Goal: Use online tool/utility: Utilize a website feature to perform a specific function

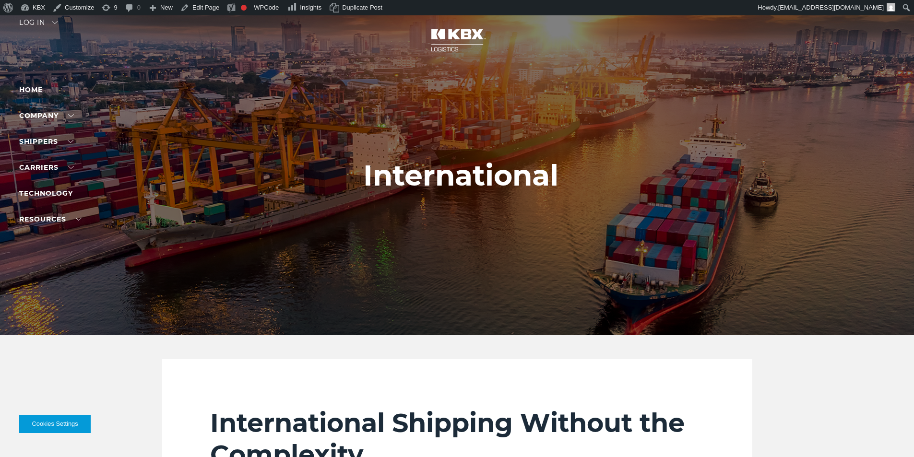
select select "****"
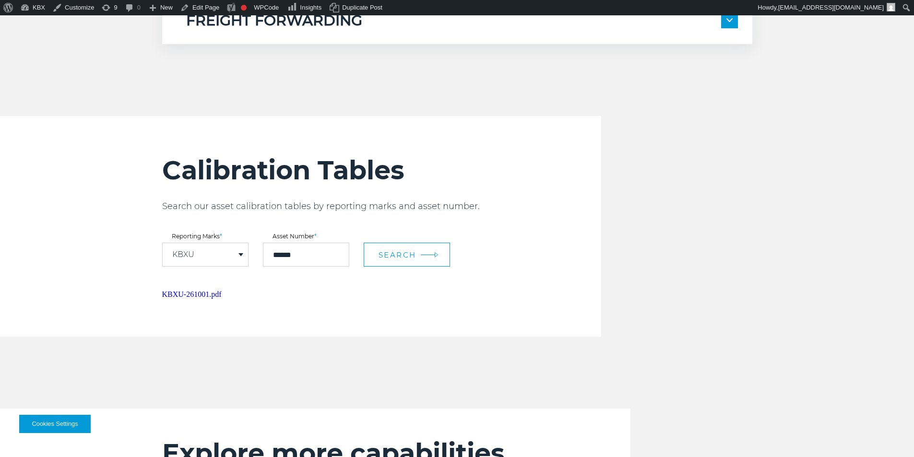
click at [397, 253] on span "Search" at bounding box center [397, 254] width 38 height 9
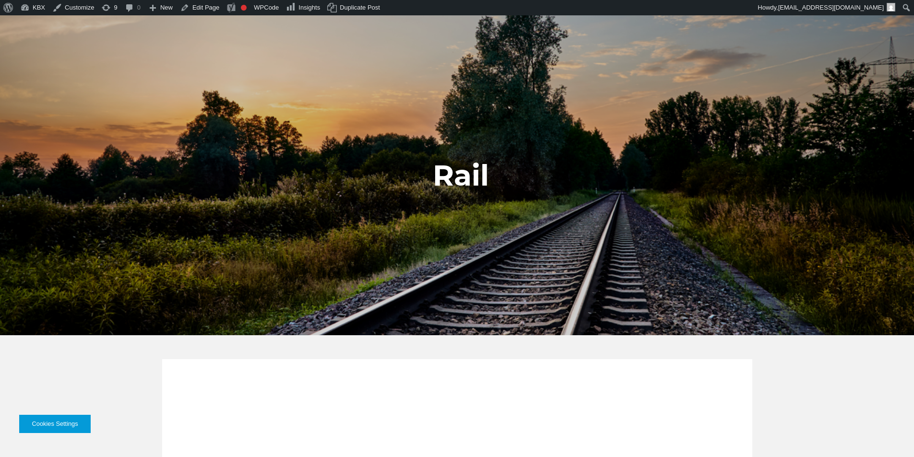
select select "****"
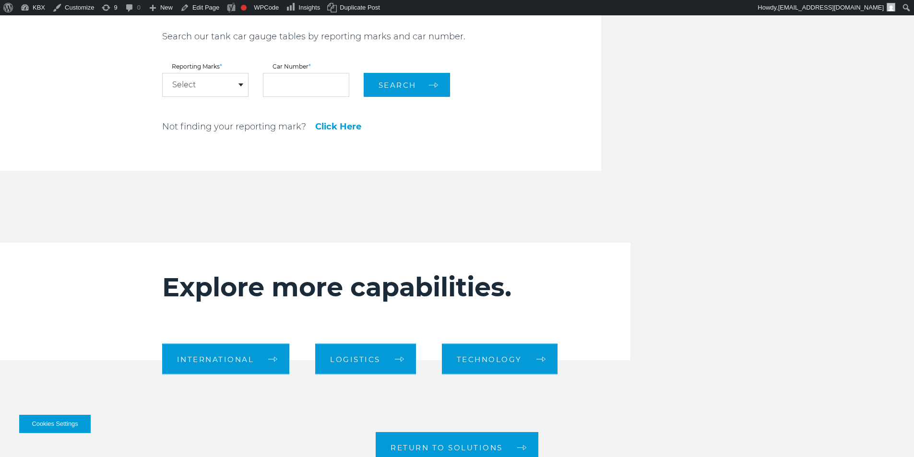
scroll to position [1000, 0]
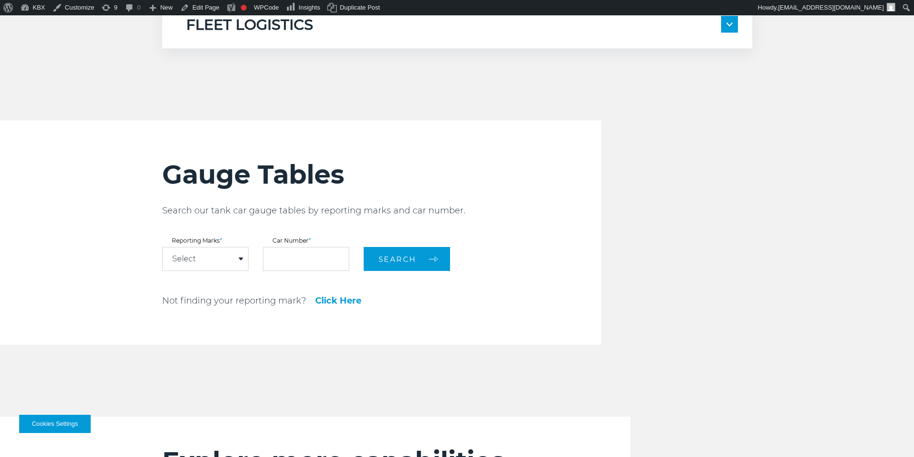
click at [223, 248] on div "Select" at bounding box center [205, 258] width 85 height 23
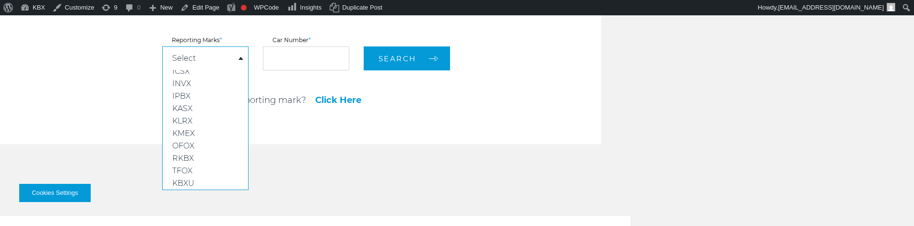
scroll to position [1126, 0]
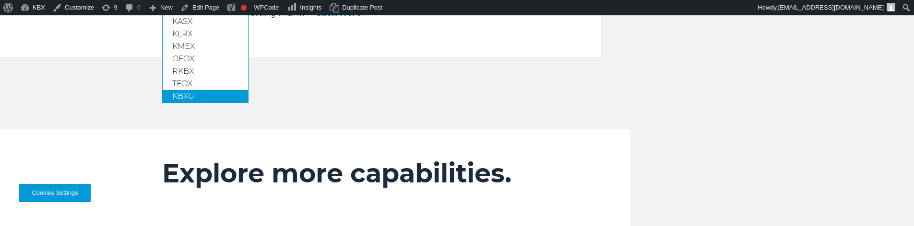
click at [205, 90] on link "KBXU" at bounding box center [205, 96] width 85 height 12
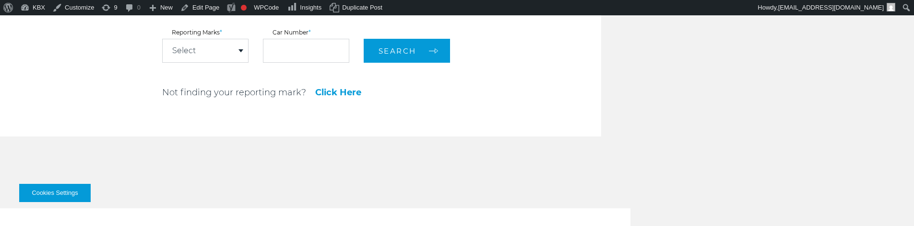
scroll to position [987, 0]
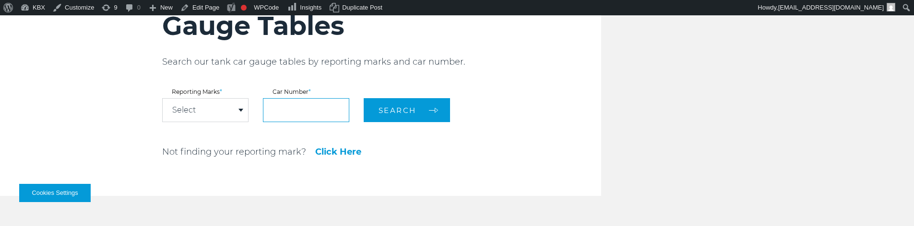
click at [307, 108] on input "text" at bounding box center [306, 110] width 86 height 24
paste input "******"
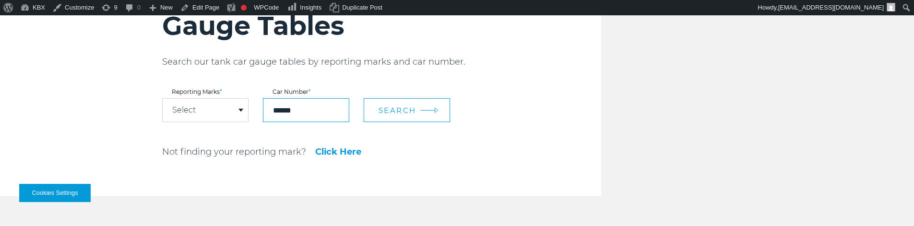
type input "******"
click at [394, 116] on button "Search" at bounding box center [407, 110] width 86 height 24
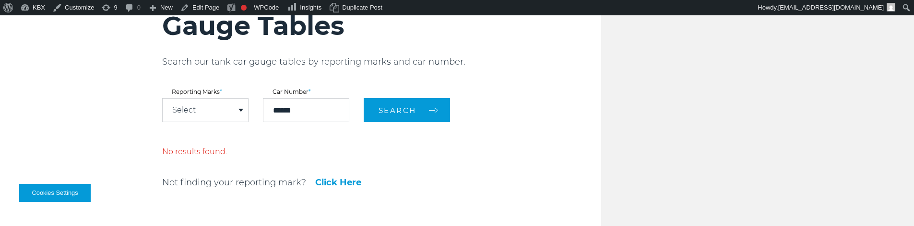
click at [219, 117] on div "Select" at bounding box center [205, 110] width 85 height 23
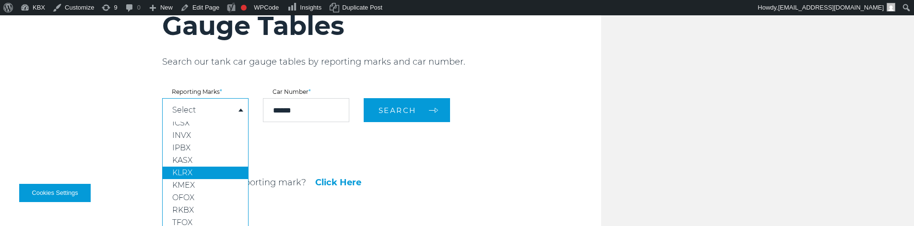
click at [214, 167] on link "KLRX" at bounding box center [205, 173] width 85 height 12
select select "****"
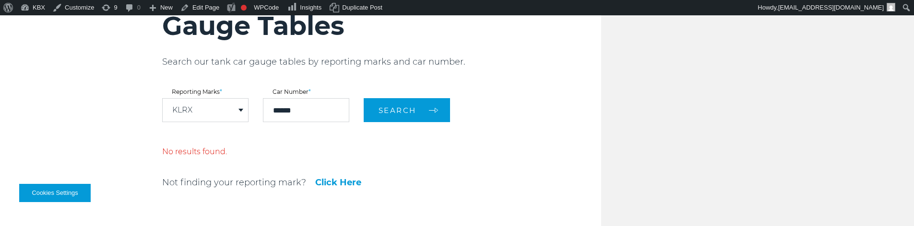
click at [232, 117] on div "KLRX" at bounding box center [205, 110] width 85 height 23
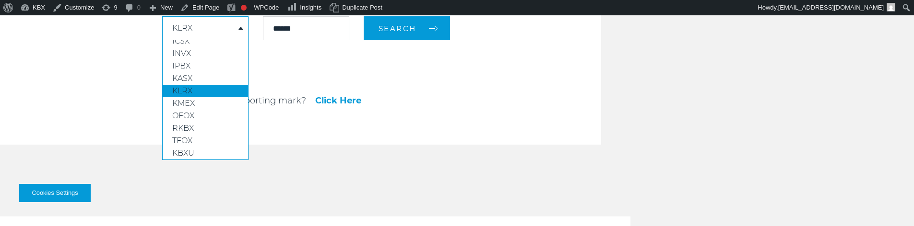
scroll to position [1131, 0]
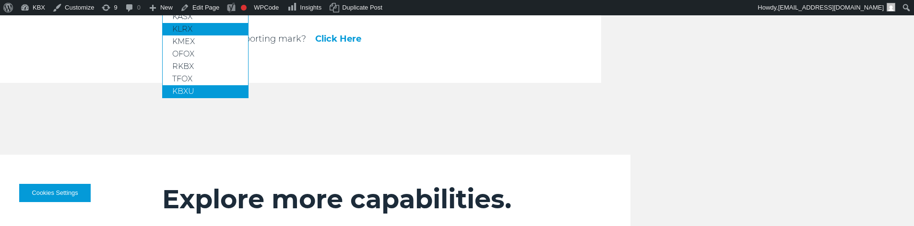
click at [218, 85] on link "KBXU" at bounding box center [205, 91] width 85 height 12
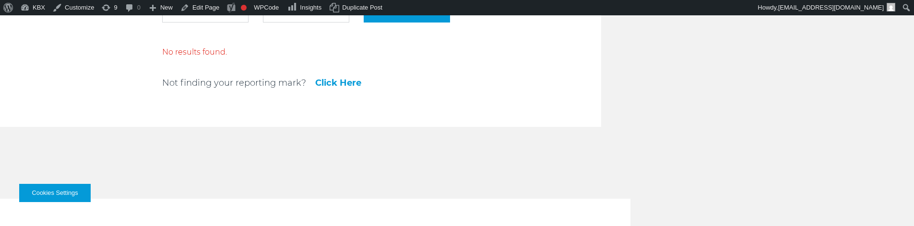
scroll to position [991, 0]
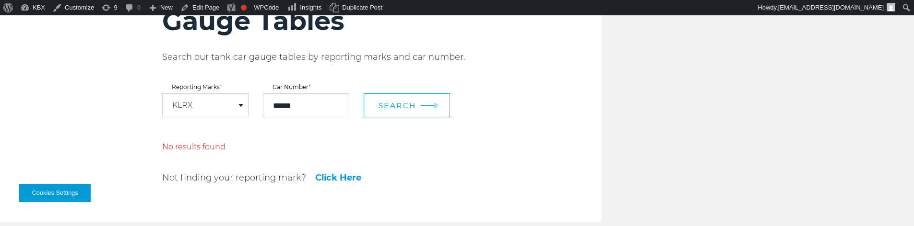
click at [380, 108] on span "Search" at bounding box center [397, 105] width 38 height 9
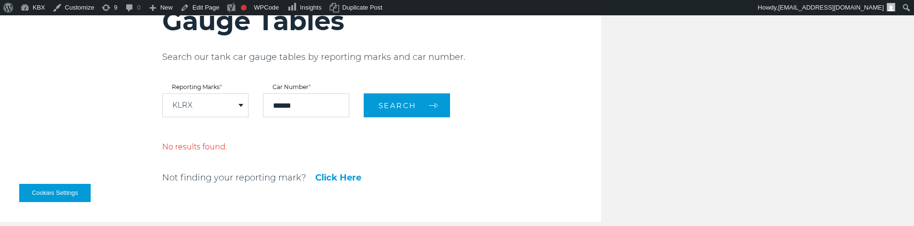
click at [225, 111] on div "KLRX" at bounding box center [205, 105] width 85 height 23
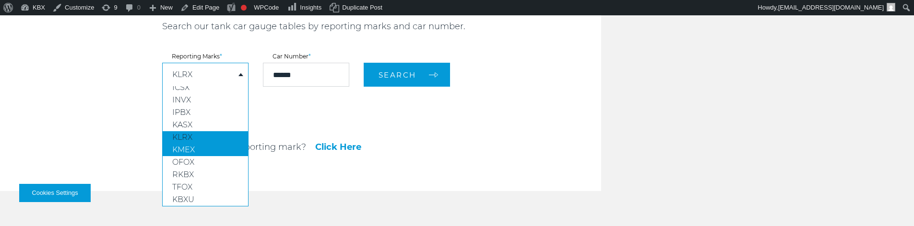
scroll to position [1039, 0]
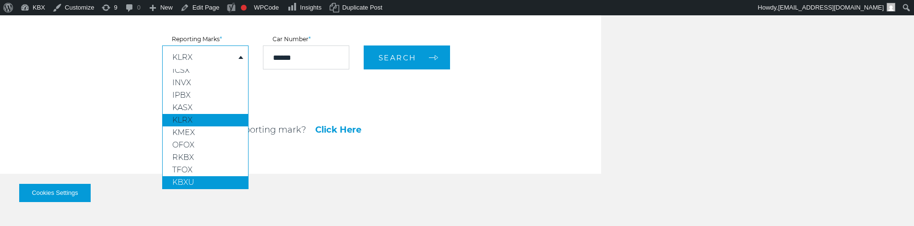
click at [215, 177] on link "KBXU" at bounding box center [205, 183] width 85 height 12
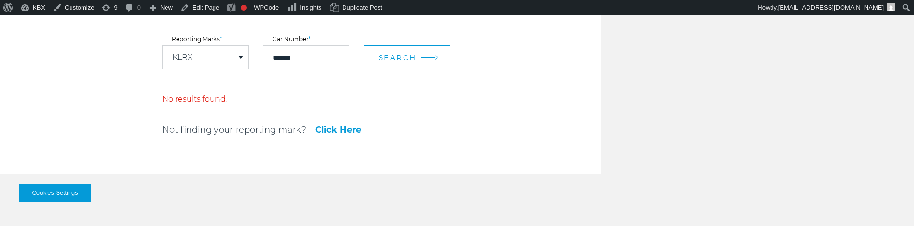
click at [392, 59] on span "Search" at bounding box center [397, 57] width 38 height 9
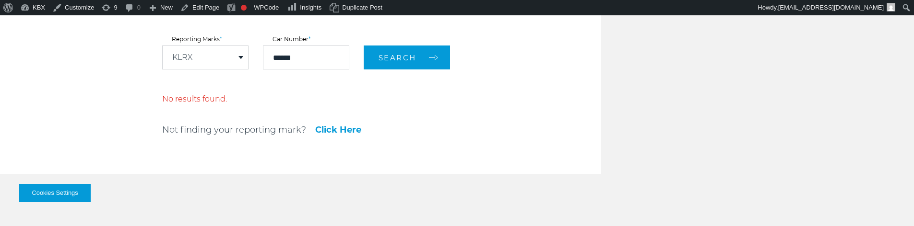
click at [209, 52] on div "KLRX" at bounding box center [205, 57] width 85 height 23
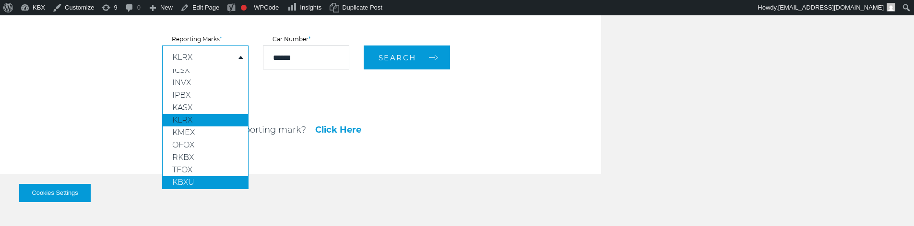
click at [215, 177] on link "KBXU" at bounding box center [205, 183] width 85 height 12
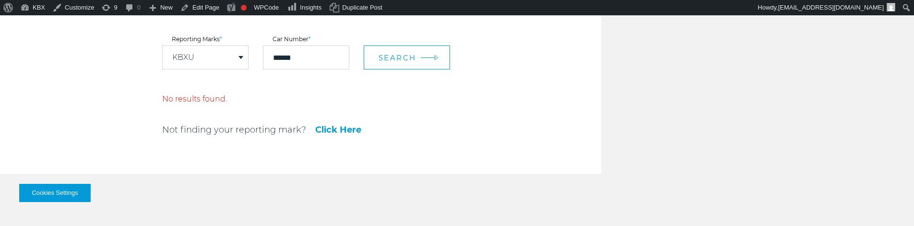
click at [425, 53] on button "Search" at bounding box center [407, 58] width 86 height 24
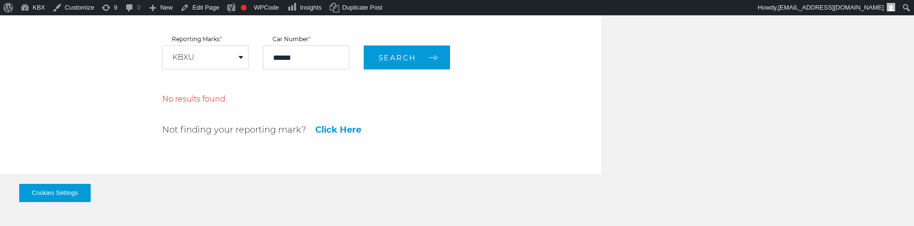
click at [220, 63] on div "KBXU" at bounding box center [205, 57] width 85 height 23
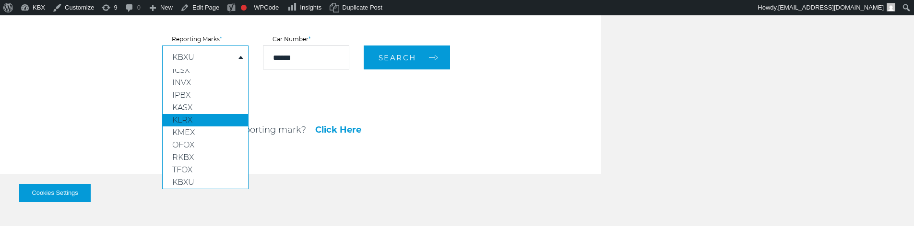
click at [221, 62] on div "KBXU" at bounding box center [205, 57] width 85 height 23
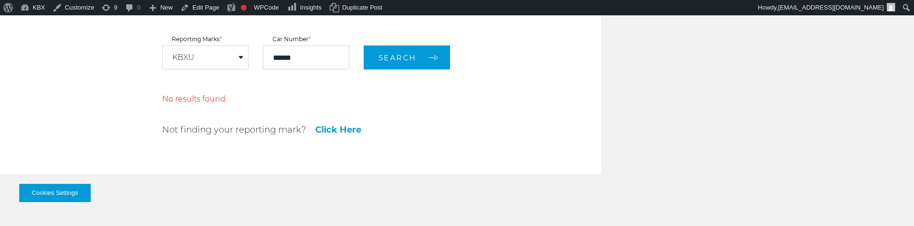
click at [496, 149] on div "Gauge Tables Search our tank car gauge tables by reporting marks and car number…" at bounding box center [381, 46] width 439 height 255
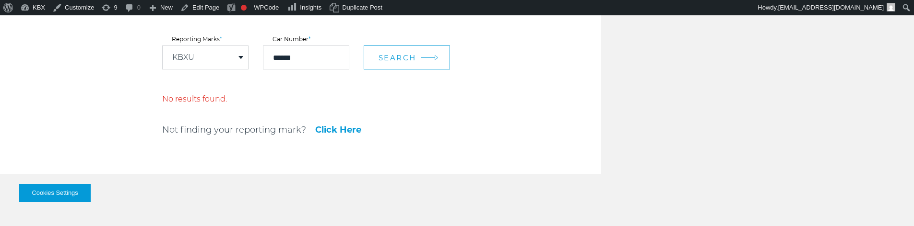
click at [426, 53] on button "Search" at bounding box center [407, 58] width 86 height 24
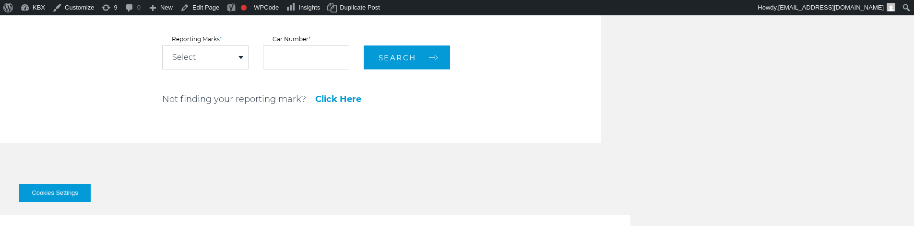
scroll to position [1045, 0]
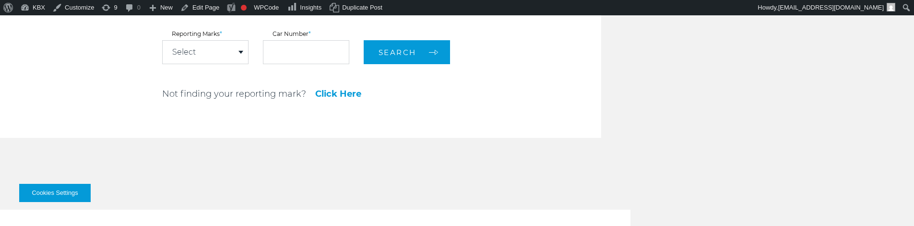
click at [224, 48] on div "Select" at bounding box center [205, 52] width 85 height 23
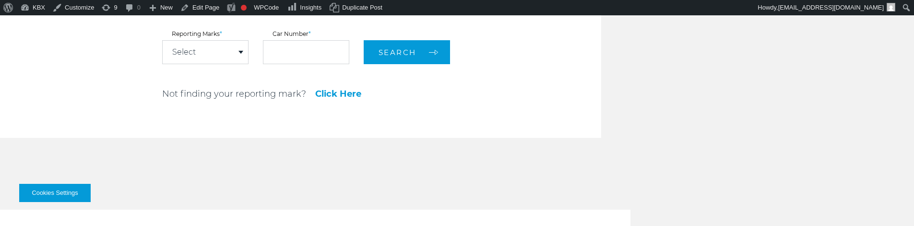
click at [220, 49] on div "Select" at bounding box center [205, 52] width 85 height 23
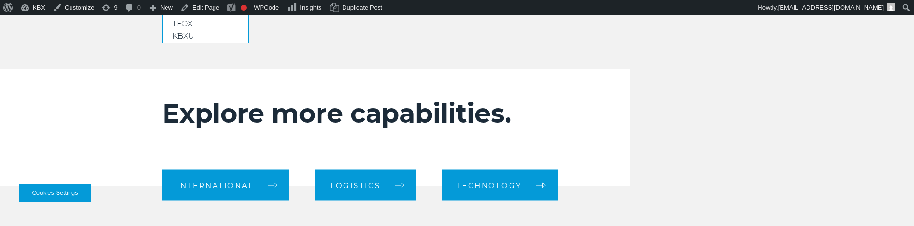
scroll to position [1189, 0]
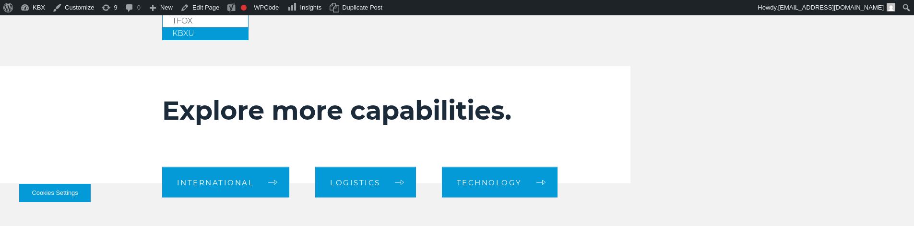
click at [211, 31] on link "KBXU" at bounding box center [205, 33] width 85 height 12
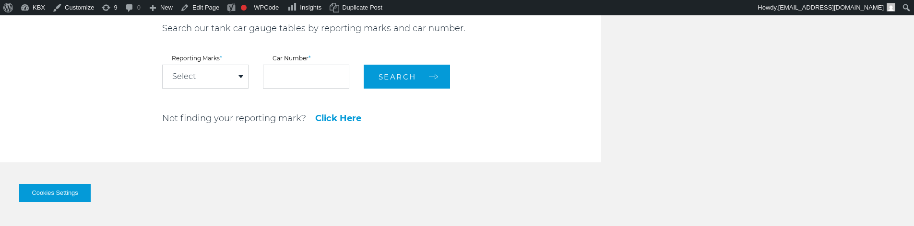
scroll to position [1002, 0]
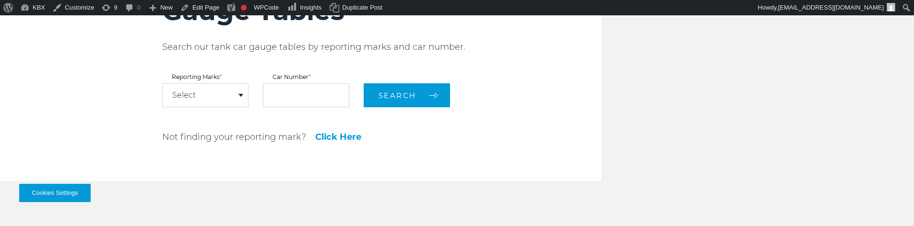
click at [196, 95] on div "Select" at bounding box center [205, 95] width 85 height 23
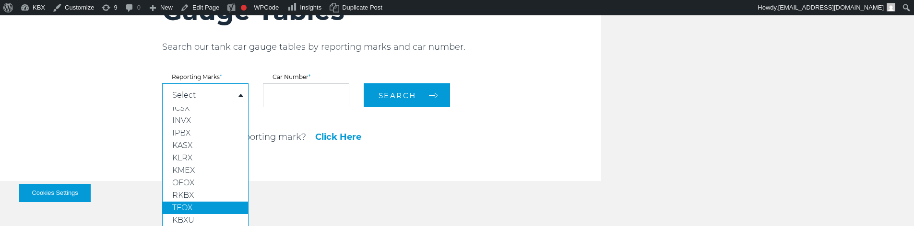
click at [198, 214] on link "KBXU" at bounding box center [205, 220] width 85 height 12
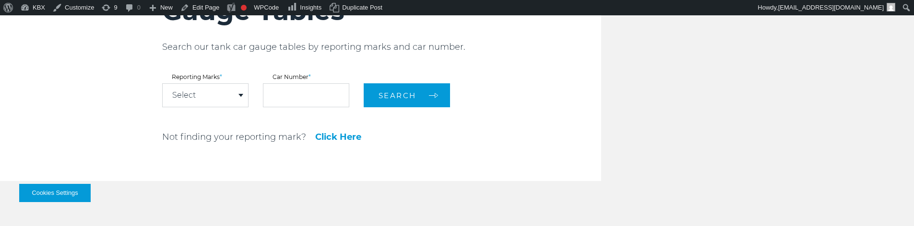
click at [224, 82] on div "Reporting Marks * Select DPRX ETHX FHRX GPMX GPPX GPWX ICSX INVX IPBX KASX KLRX…" at bounding box center [205, 90] width 86 height 33
click at [211, 101] on div "Select" at bounding box center [205, 95] width 85 height 23
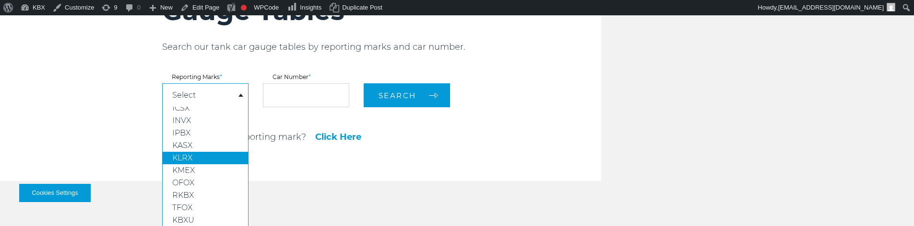
click at [219, 161] on link "KLRX" at bounding box center [205, 158] width 85 height 12
select select "****"
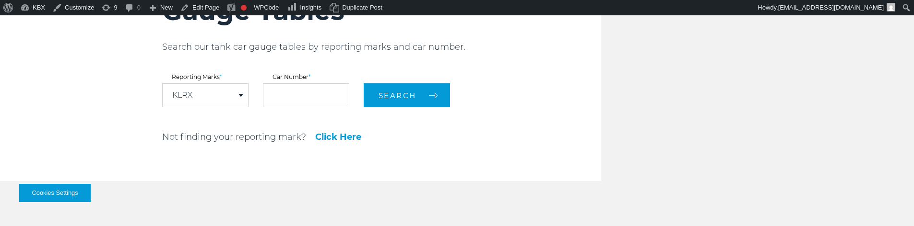
click at [306, 101] on input "text" at bounding box center [306, 95] width 86 height 24
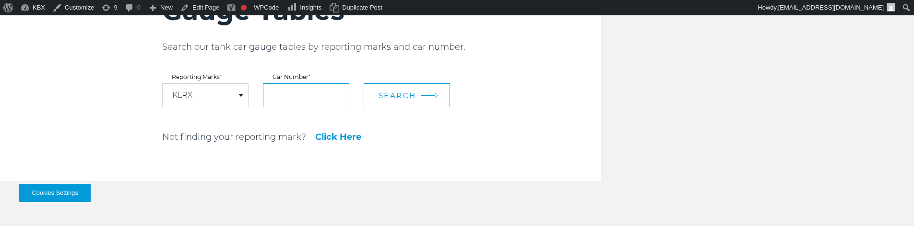
paste input "******"
type input "******"
click at [421, 102] on button "Search" at bounding box center [407, 95] width 86 height 24
